Goal: Task Accomplishment & Management: Use online tool/utility

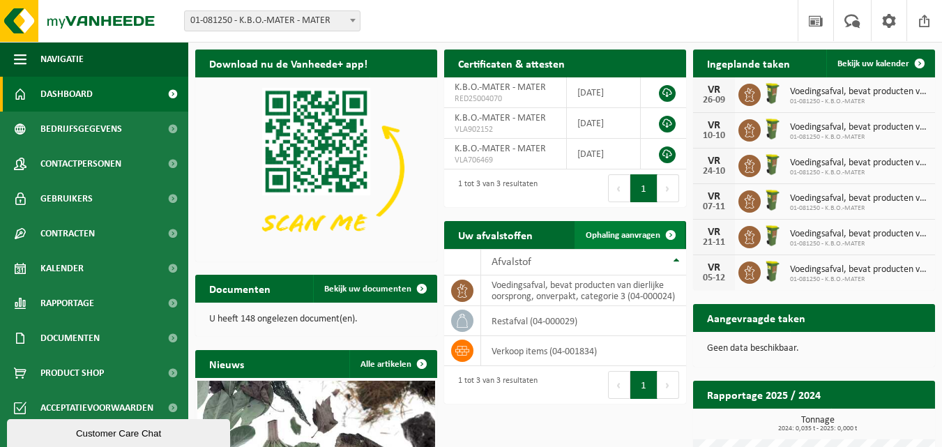
click at [622, 231] on span "Ophaling aanvragen" at bounding box center [622, 235] width 75 height 9
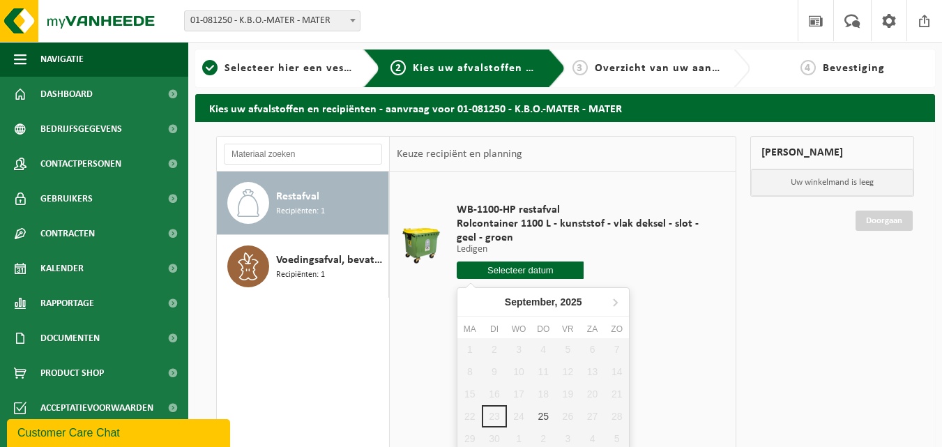
click at [526, 270] on input "text" at bounding box center [520, 269] width 127 height 17
click at [545, 418] on div "25" at bounding box center [543, 416] width 24 height 22
type input "Van 2025-09-25"
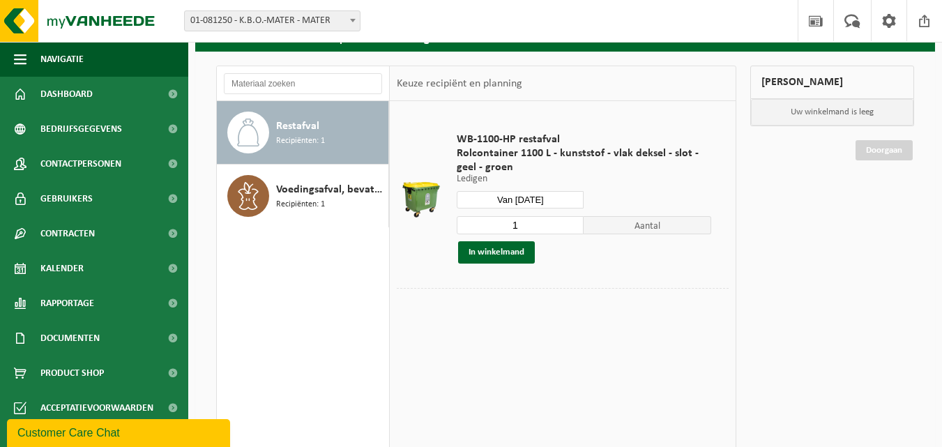
scroll to position [70, 0]
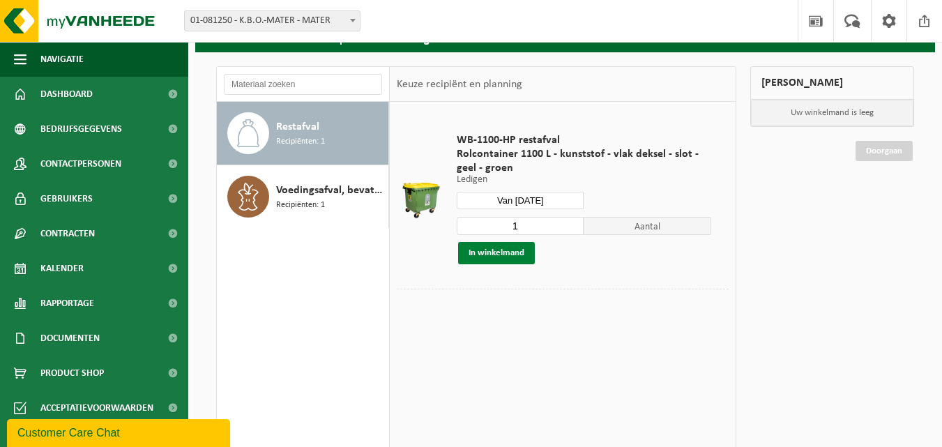
click at [507, 256] on button "In winkelmand" at bounding box center [496, 253] width 77 height 22
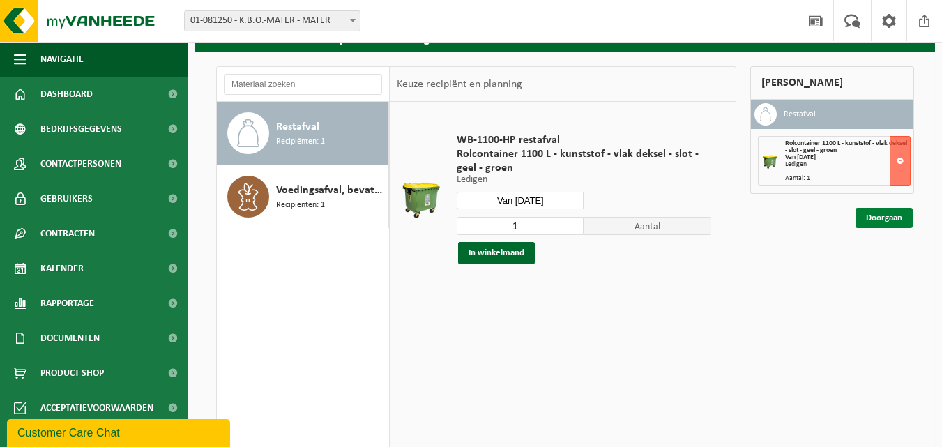
click at [898, 215] on link "Doorgaan" at bounding box center [883, 218] width 57 height 20
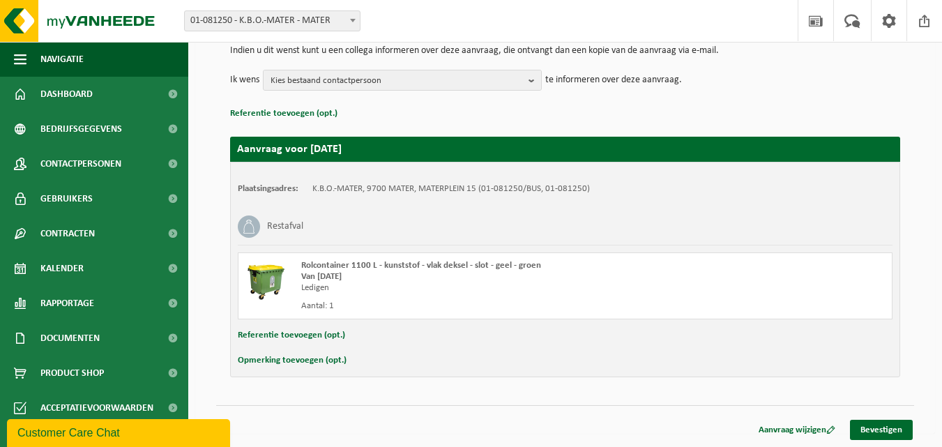
scroll to position [151, 0]
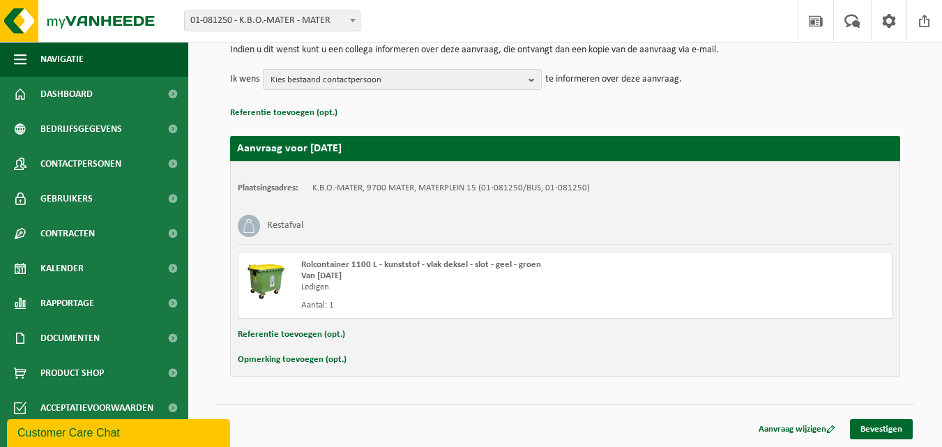
click at [309, 360] on button "Opmerking toevoegen (opt.)" at bounding box center [292, 360] width 109 height 18
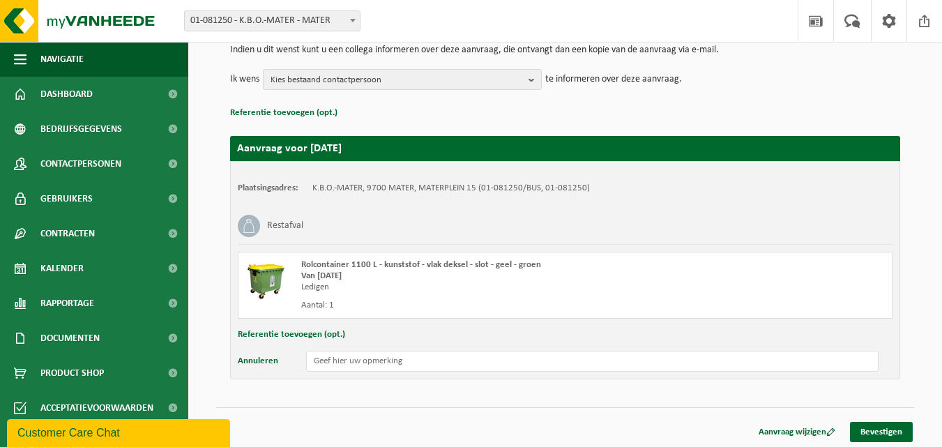
scroll to position [154, 0]
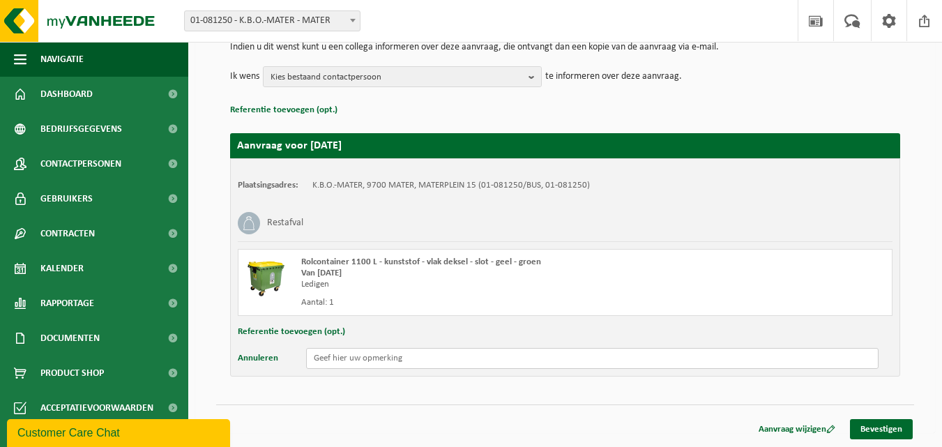
click at [367, 356] on input "text" at bounding box center [592, 358] width 572 height 21
type input "extra zakken bij de container"
click at [887, 426] on link "Bevestigen" at bounding box center [881, 429] width 63 height 20
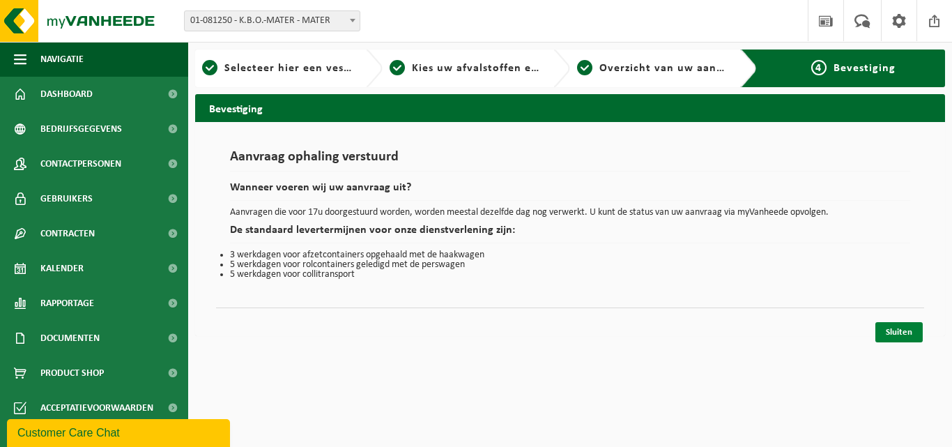
click at [901, 330] on link "Sluiten" at bounding box center [898, 332] width 47 height 20
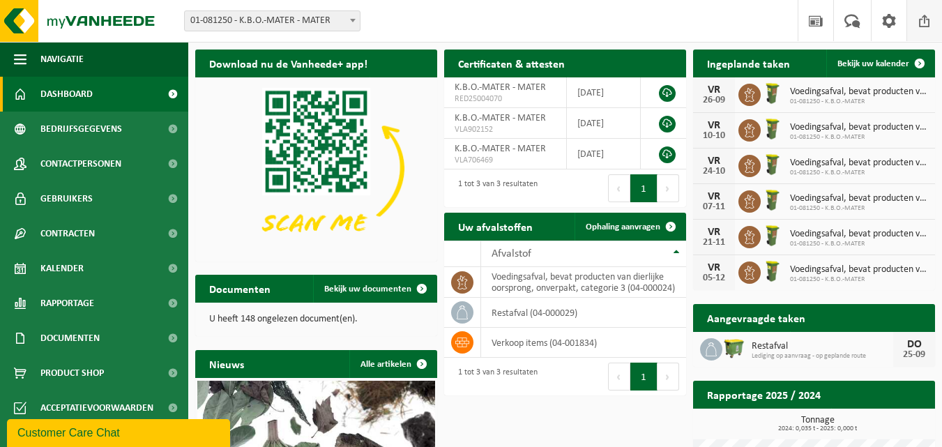
click at [924, 22] on span at bounding box center [924, 20] width 21 height 41
